Goal: Task Accomplishment & Management: Manage account settings

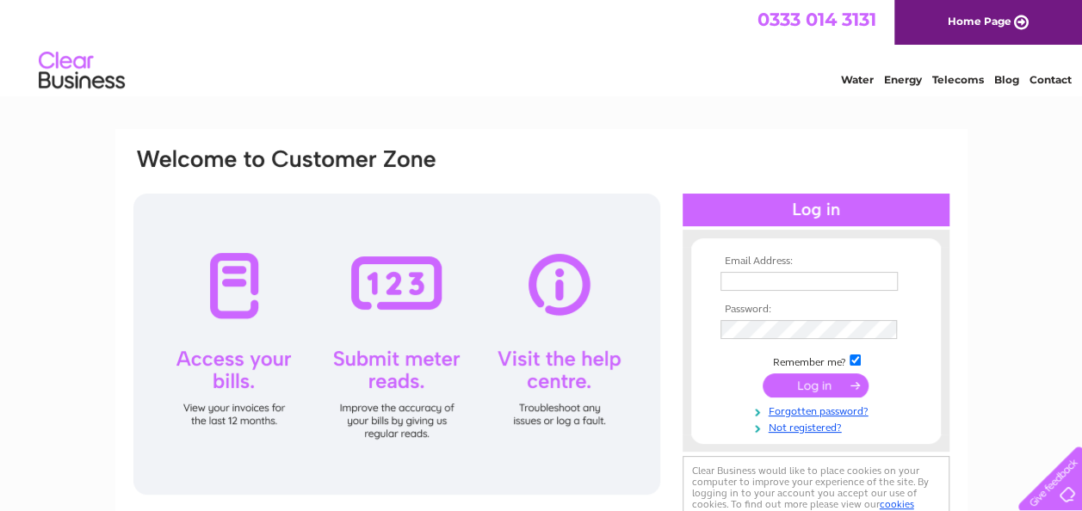
type input "[EMAIL_ADDRESS][DOMAIN_NAME]"
click at [809, 376] on input "submit" at bounding box center [816, 386] width 106 height 24
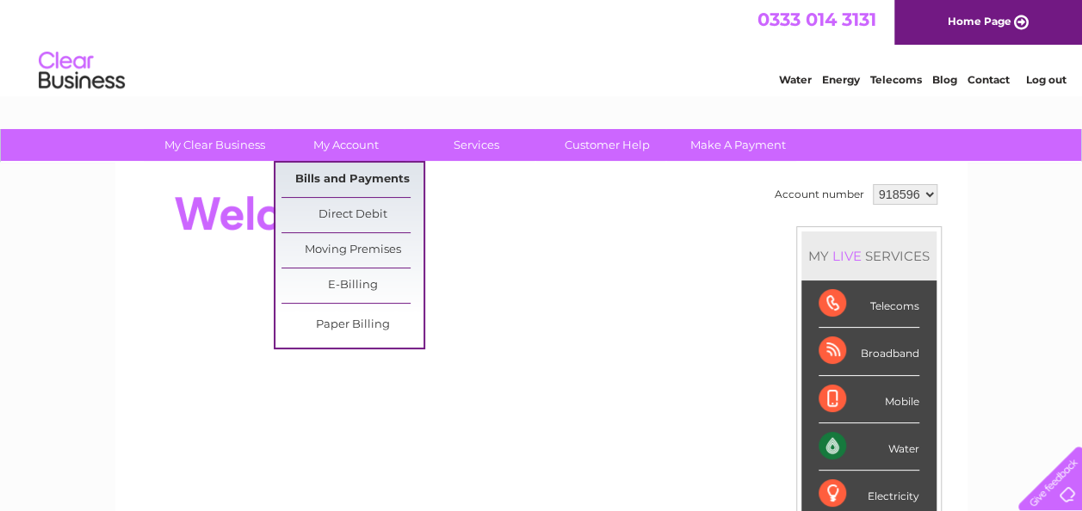
click at [351, 173] on link "Bills and Payments" at bounding box center [353, 180] width 142 height 34
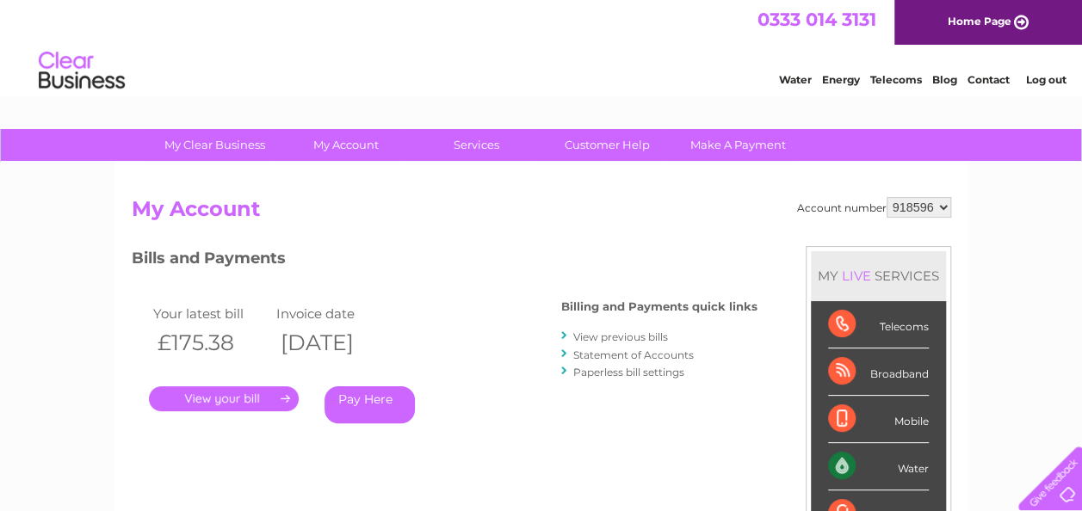
click at [208, 395] on link "." at bounding box center [224, 399] width 150 height 25
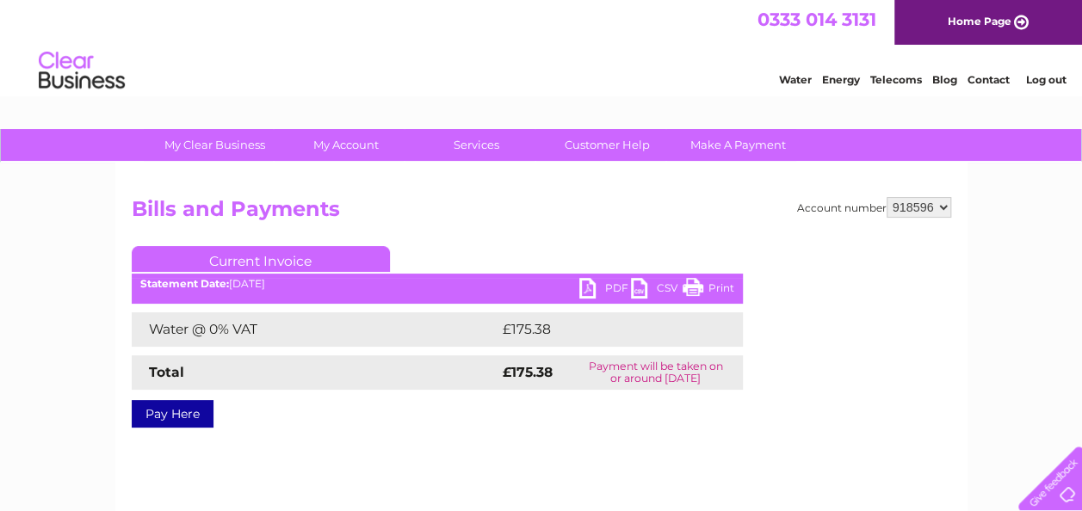
click at [586, 286] on link "PDF" at bounding box center [605, 290] width 52 height 25
click at [1043, 76] on link "Log out" at bounding box center [1046, 79] width 40 height 13
